Goal: Find specific page/section: Find specific page/section

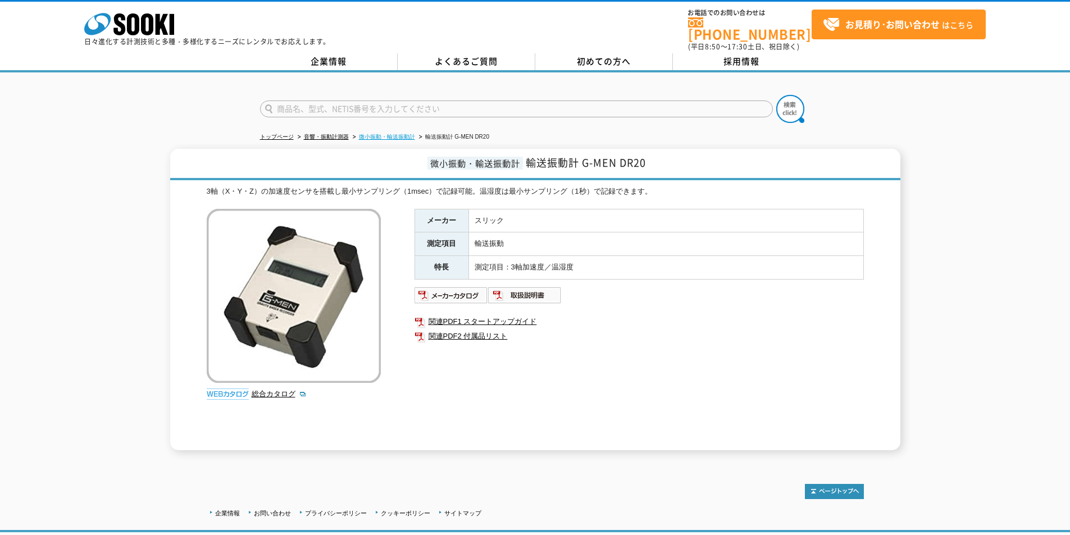
click at [393, 134] on link "微小振動・輸送振動計" at bounding box center [387, 137] width 56 height 6
